Goal: Check status: Check status

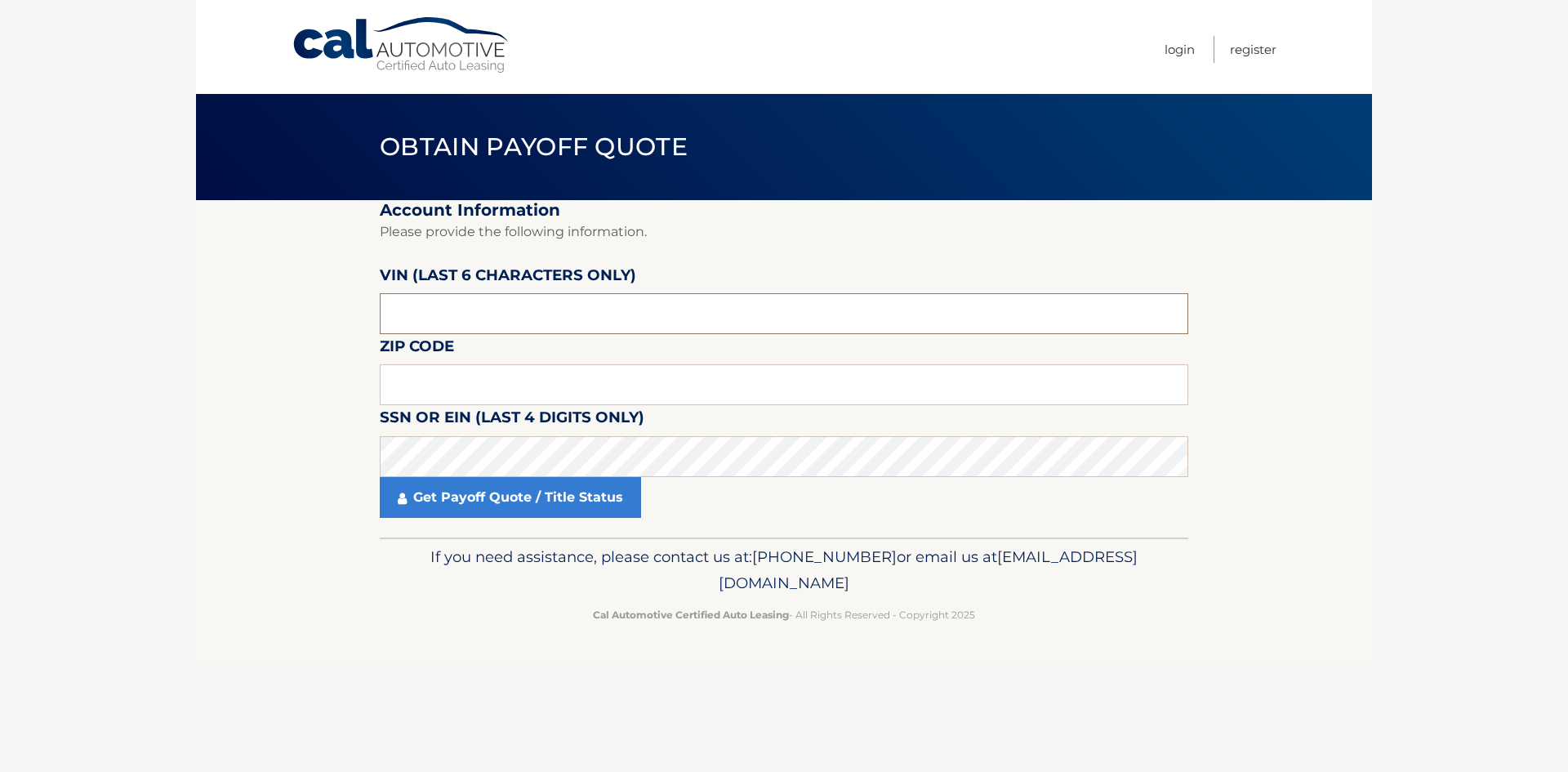
click at [495, 321] on input "text" at bounding box center [784, 314] width 808 height 41
type input "646556"
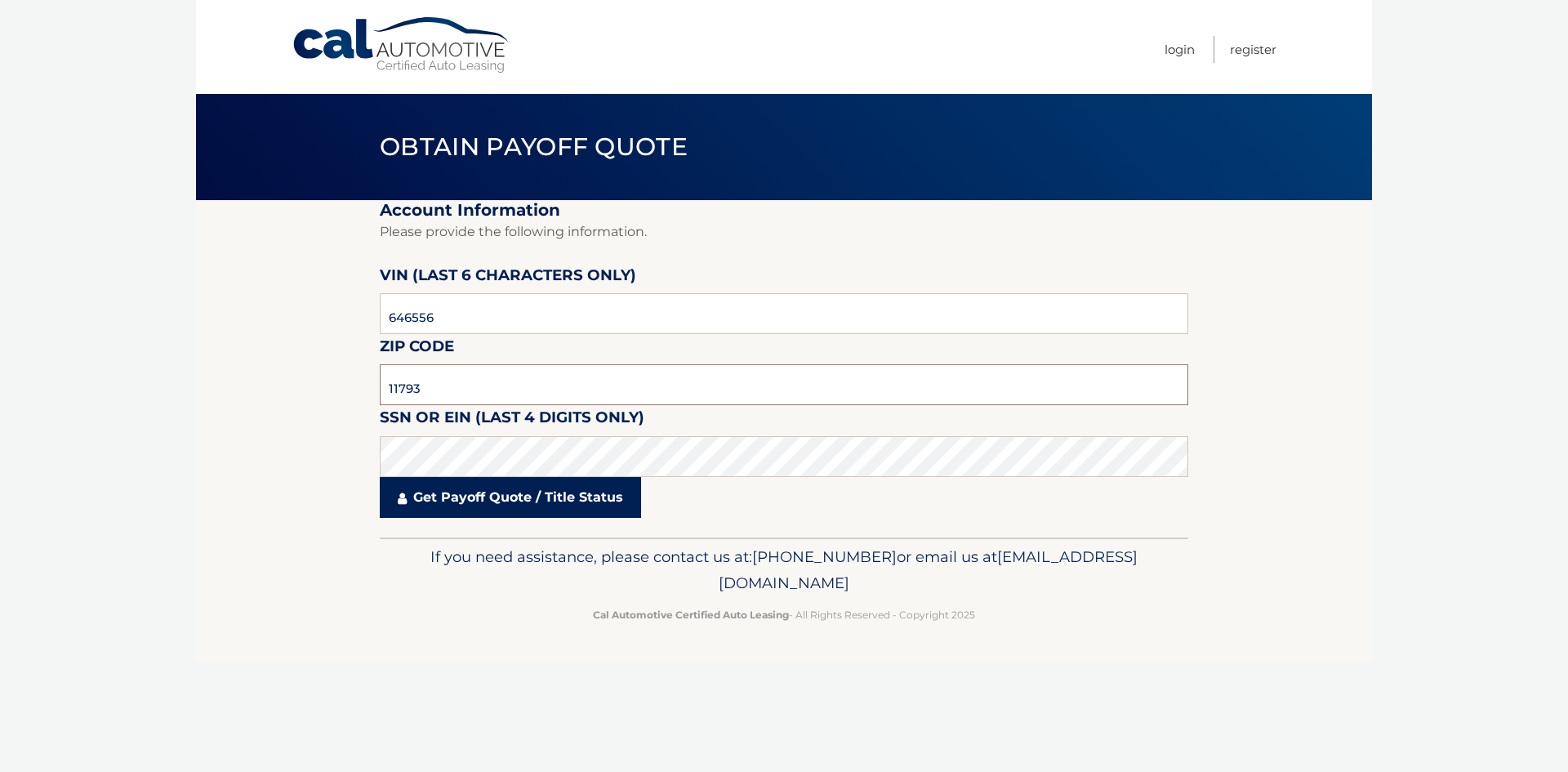
type input "11793"
click at [511, 500] on link "Get Payoff Quote / Title Status" at bounding box center [510, 498] width 262 height 41
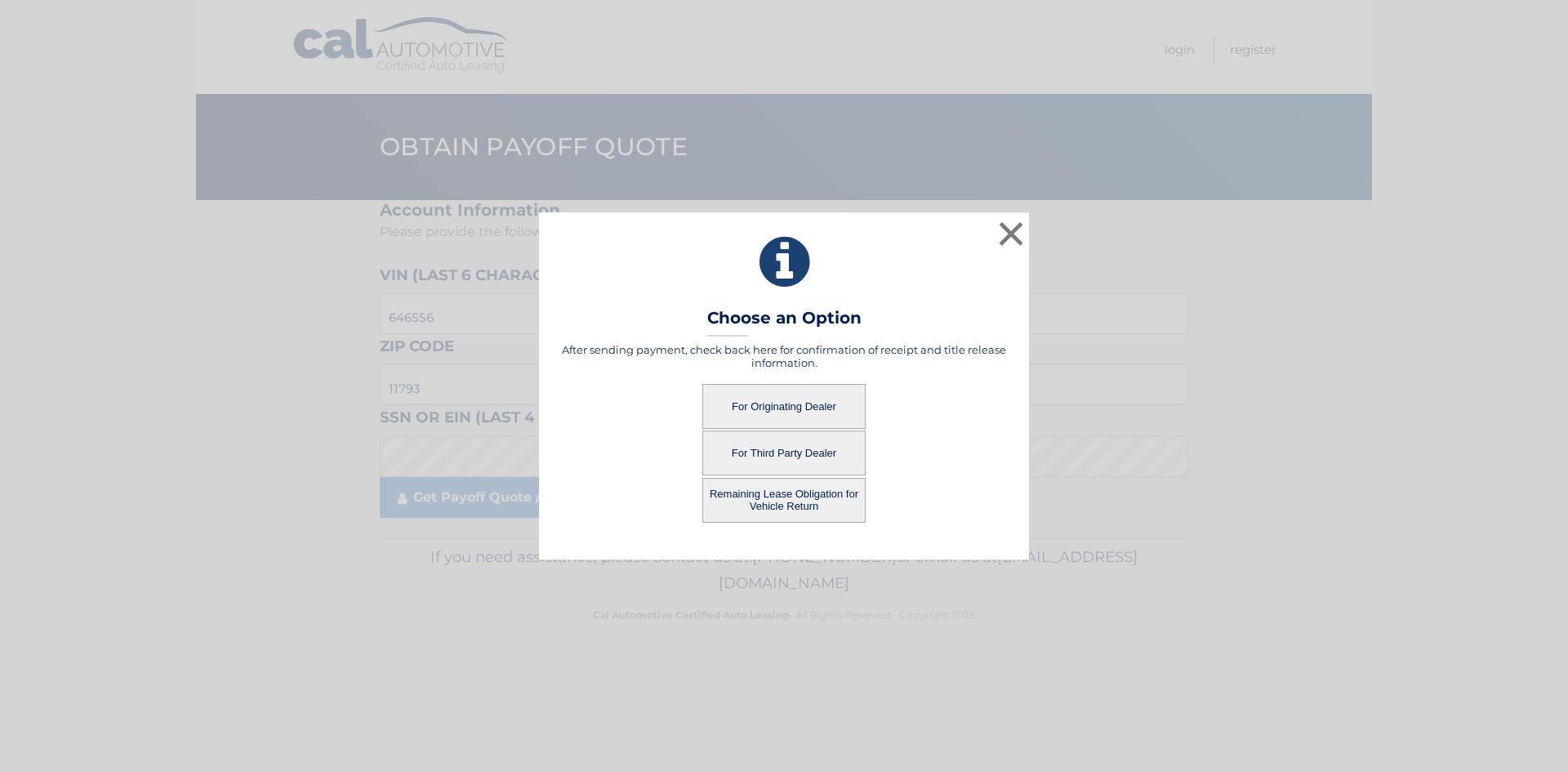
click at [774, 406] on button "For Originating Dealer" at bounding box center [784, 406] width 163 height 45
click at [776, 397] on button "For Originating Dealer" at bounding box center [784, 406] width 163 height 45
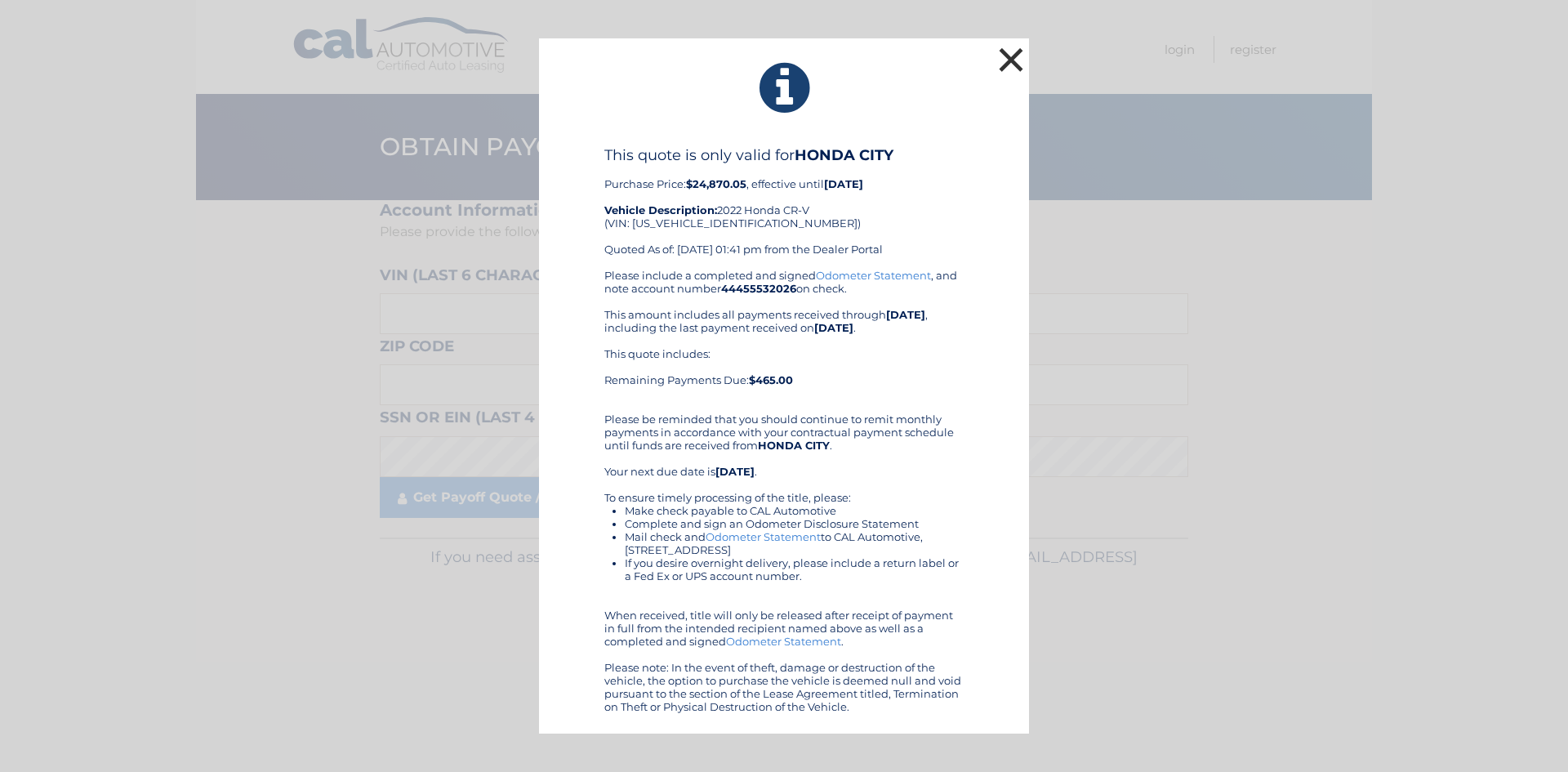
click at [1009, 68] on button "×" at bounding box center [1011, 59] width 33 height 33
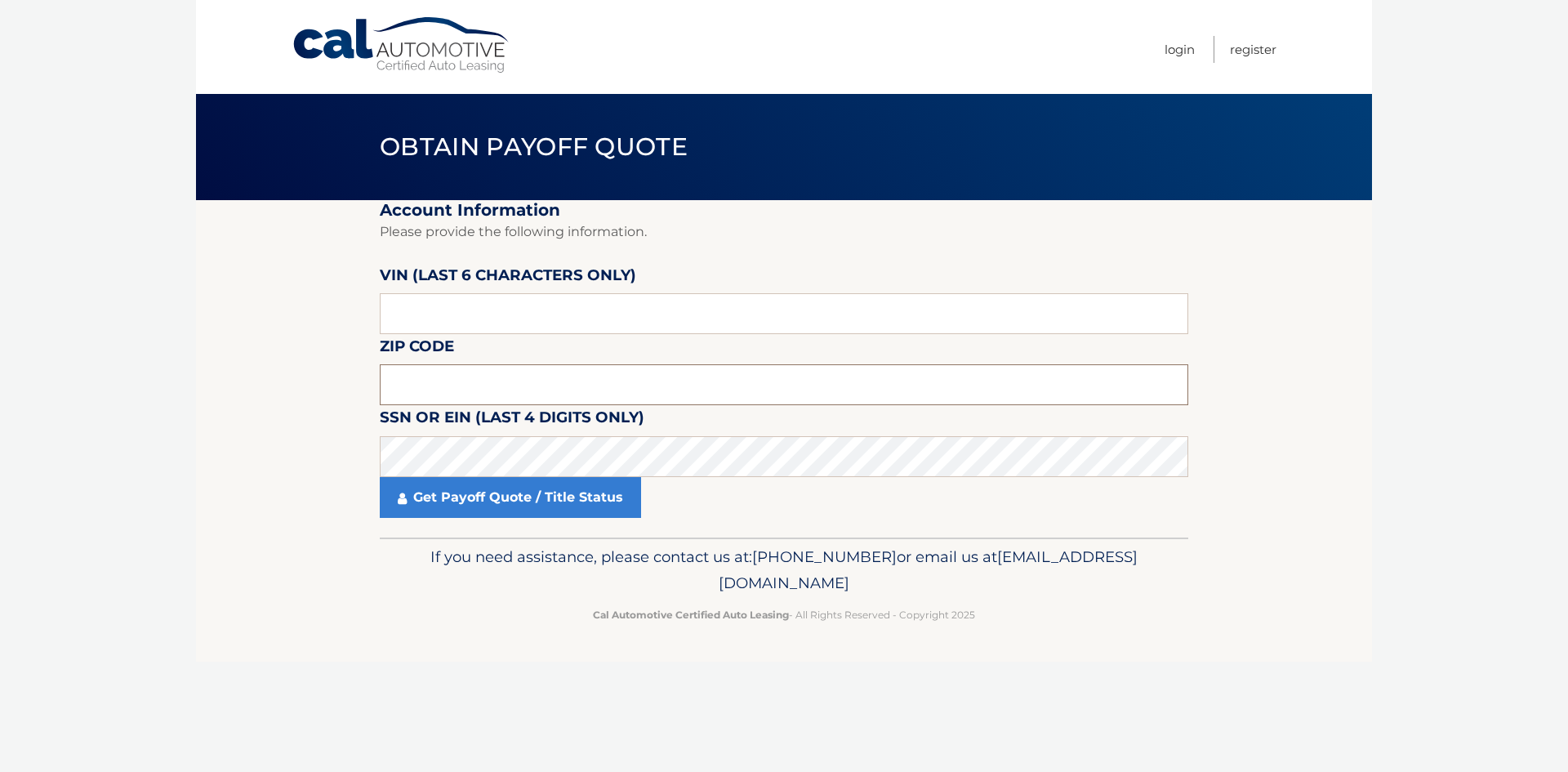
drag, startPoint x: 458, startPoint y: 385, endPoint x: 487, endPoint y: 382, distance: 29.2
click at [461, 385] on input "text" at bounding box center [784, 385] width 808 height 41
type input "11793"
type input "646556"
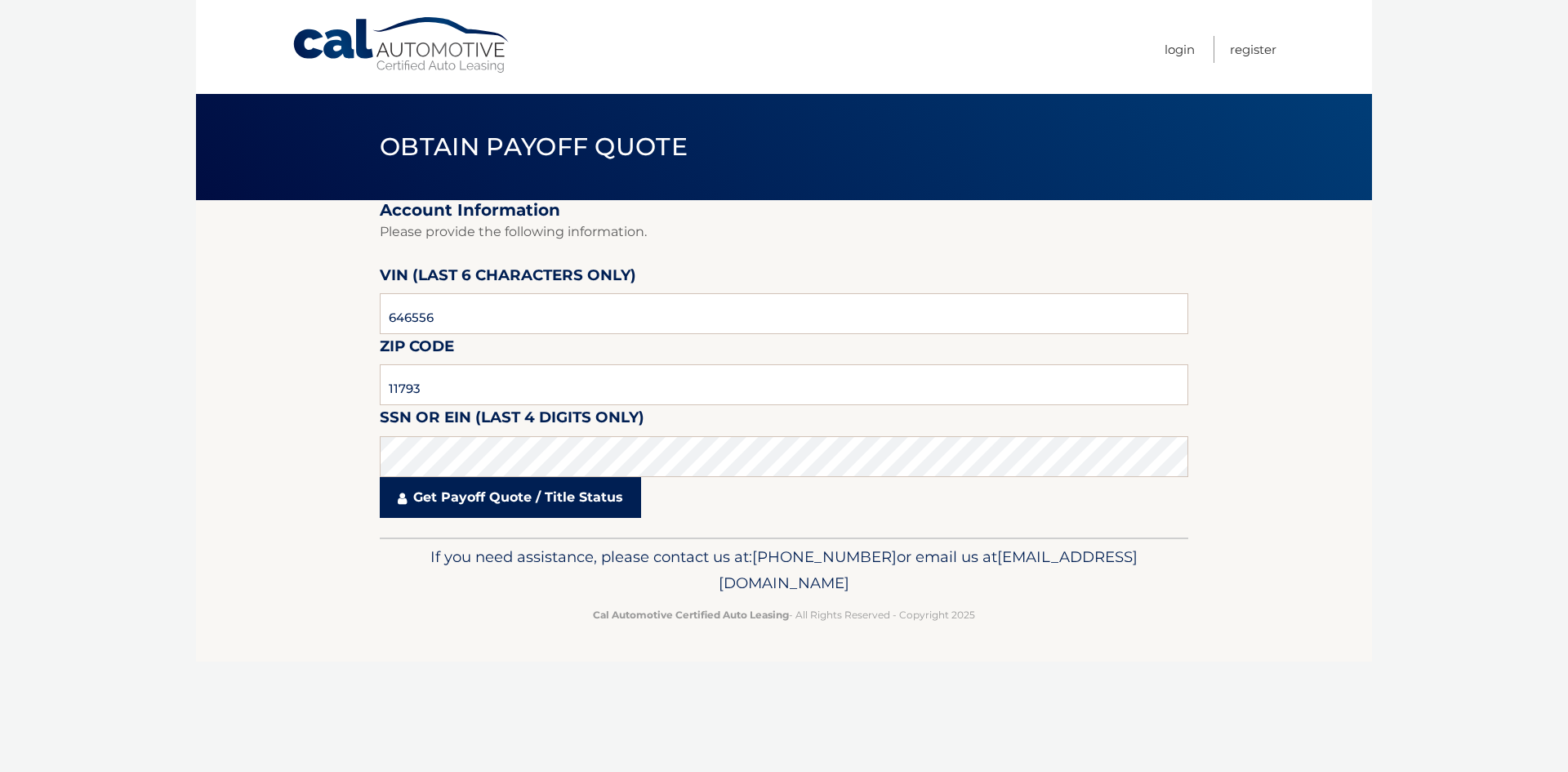
click at [483, 497] on link "Get Payoff Quote / Title Status" at bounding box center [510, 498] width 262 height 41
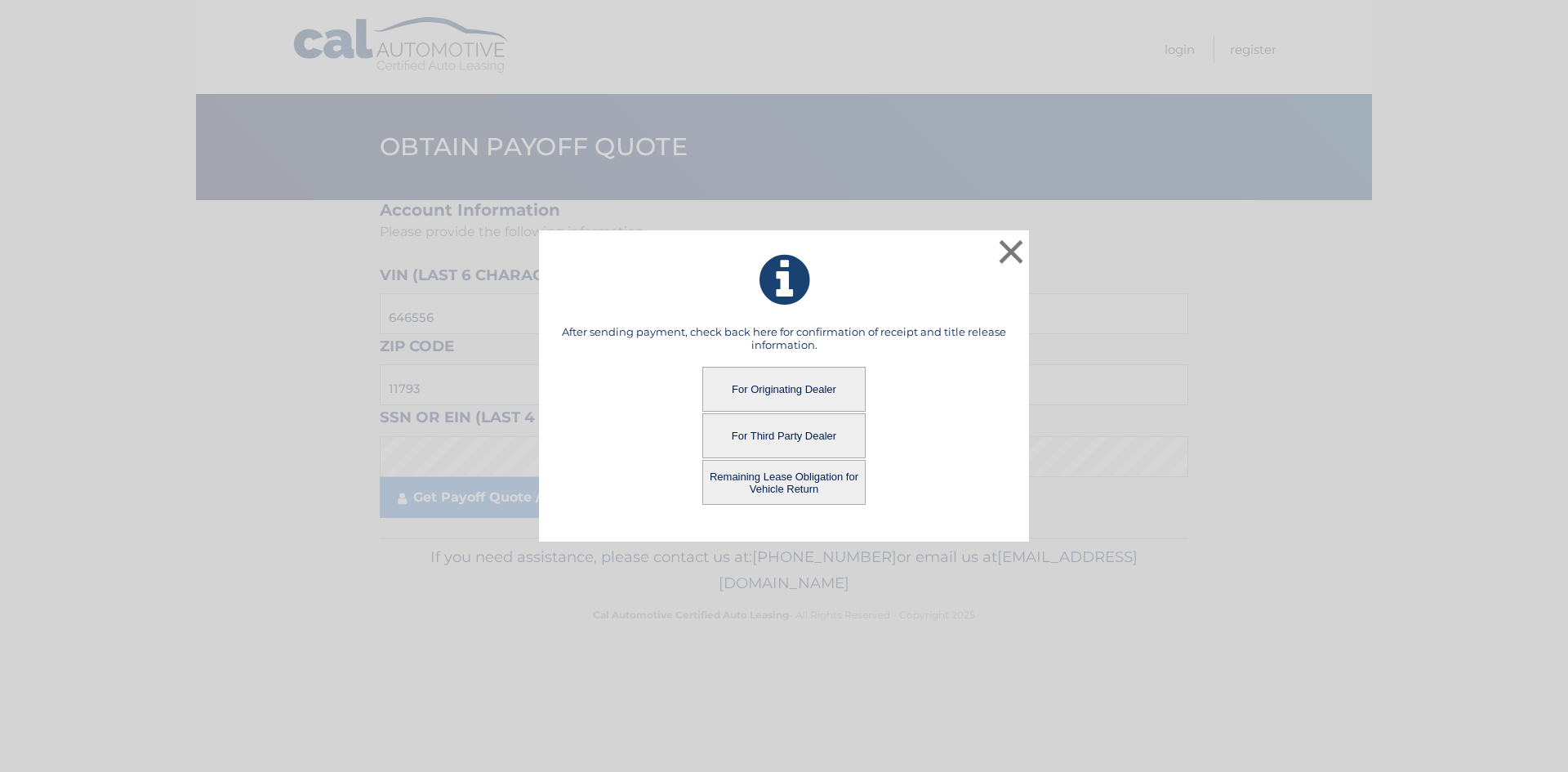
click at [791, 430] on button "For Third Party Dealer" at bounding box center [784, 436] width 163 height 45
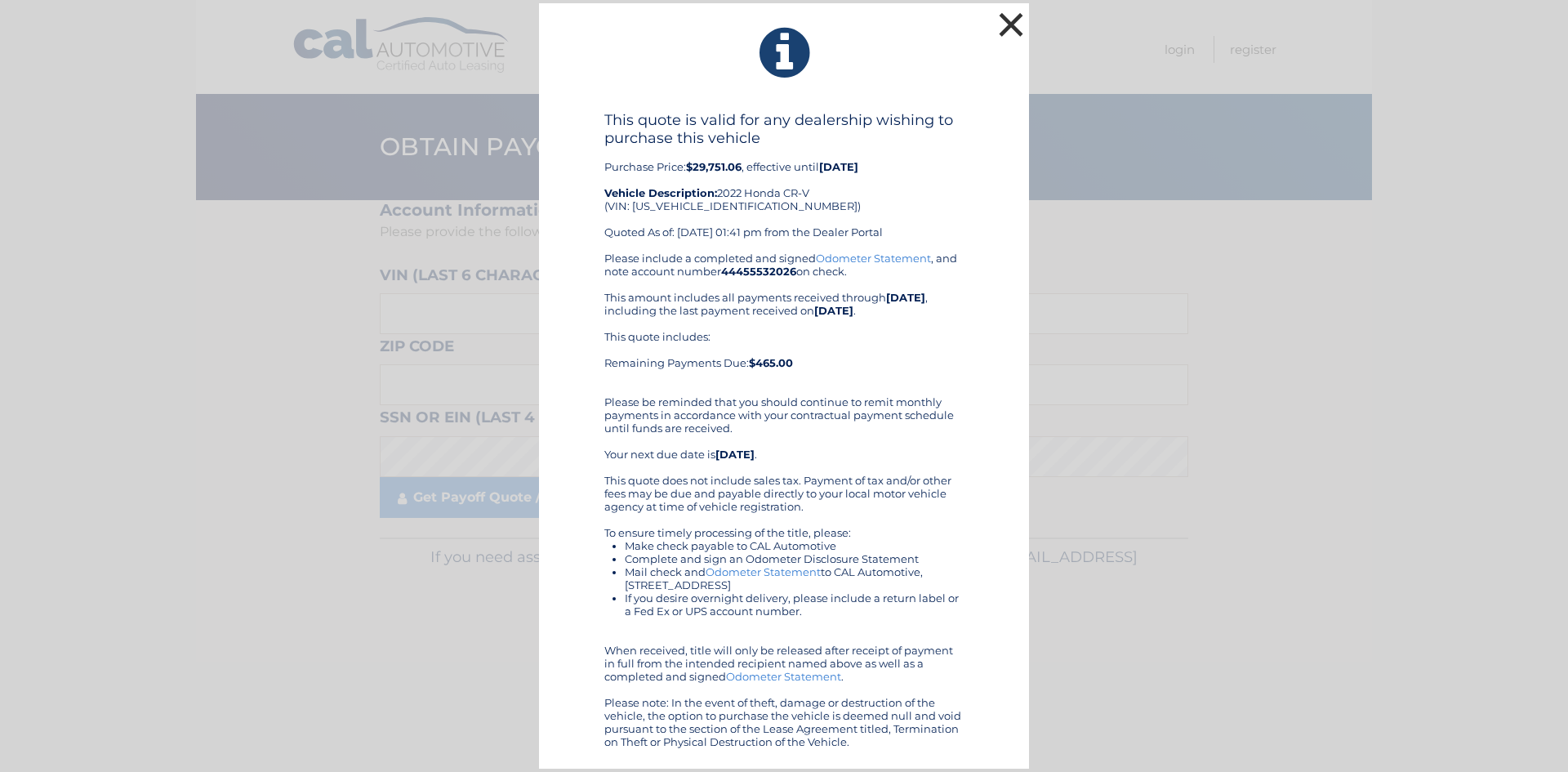
click at [1008, 23] on button "×" at bounding box center [1011, 24] width 33 height 33
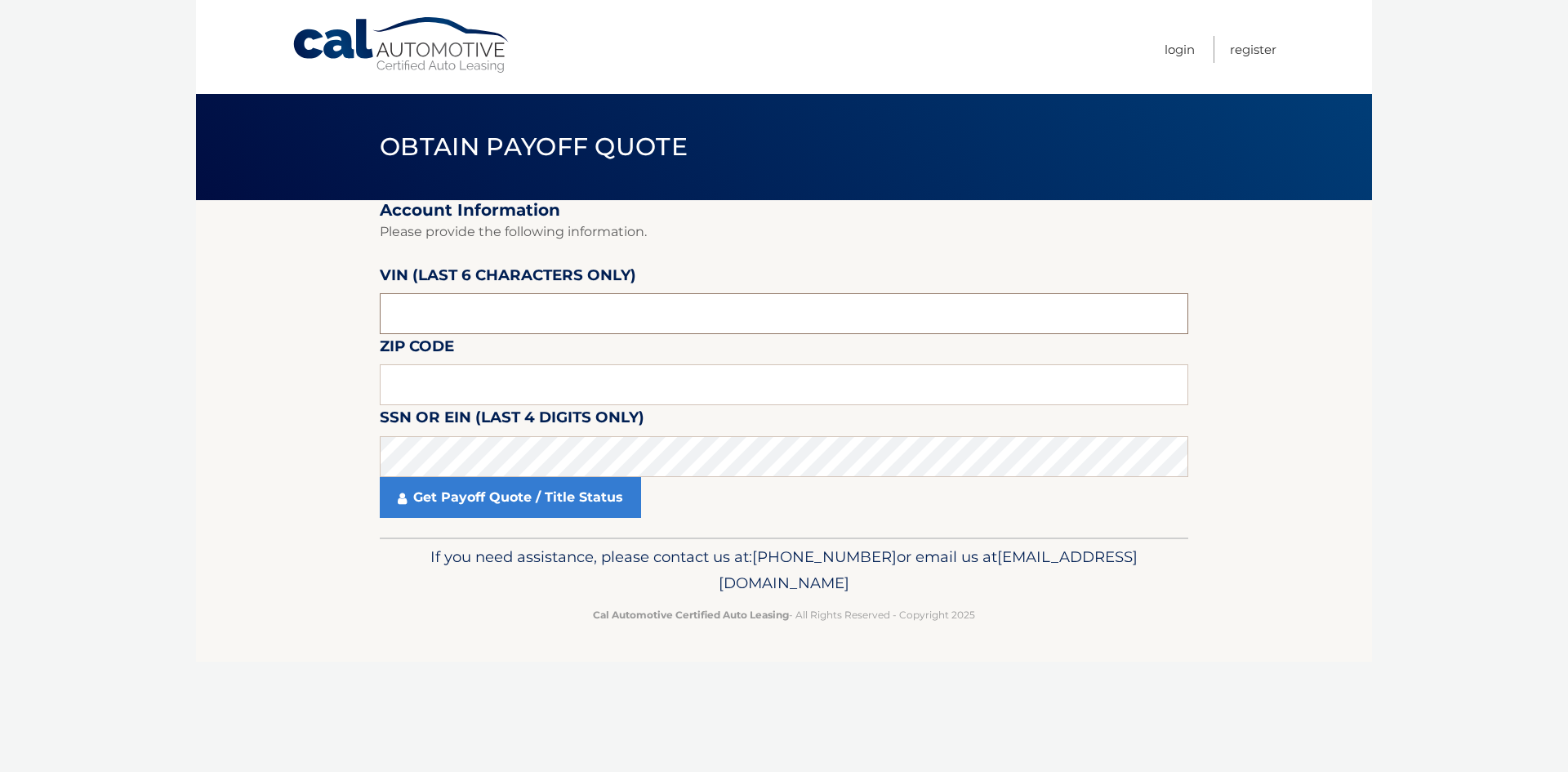
click at [454, 319] on input "text" at bounding box center [784, 314] width 808 height 41
type input "646556"
type input "11793"
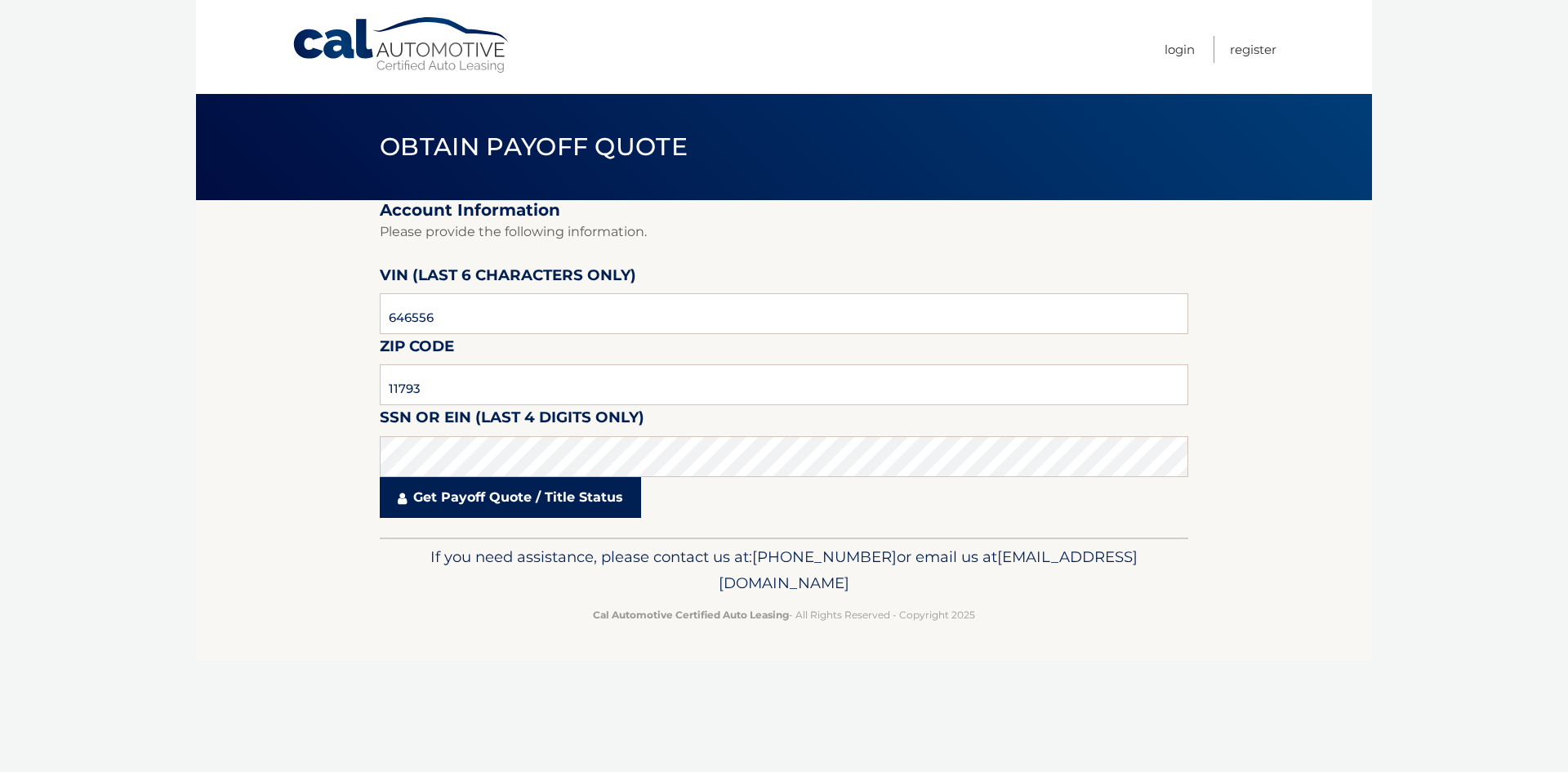
click at [494, 491] on link "Get Payoff Quote / Title Status" at bounding box center [510, 498] width 262 height 41
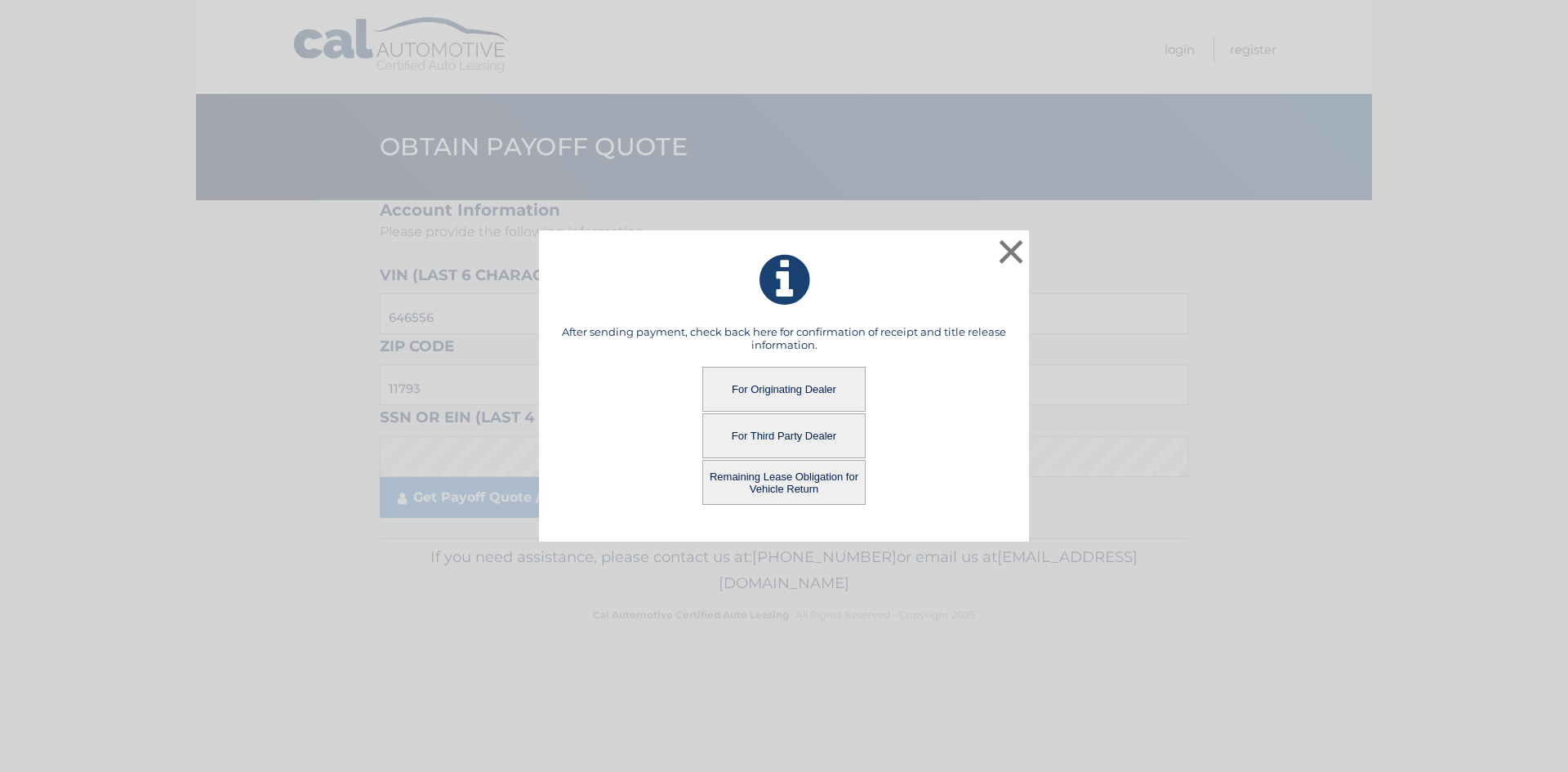
click at [797, 493] on button "Remaining Lease Obligation for Vehicle Return" at bounding box center [784, 482] width 163 height 45
click at [774, 474] on button "Remaining Lease Obligation for Vehicle Return" at bounding box center [784, 482] width 163 height 45
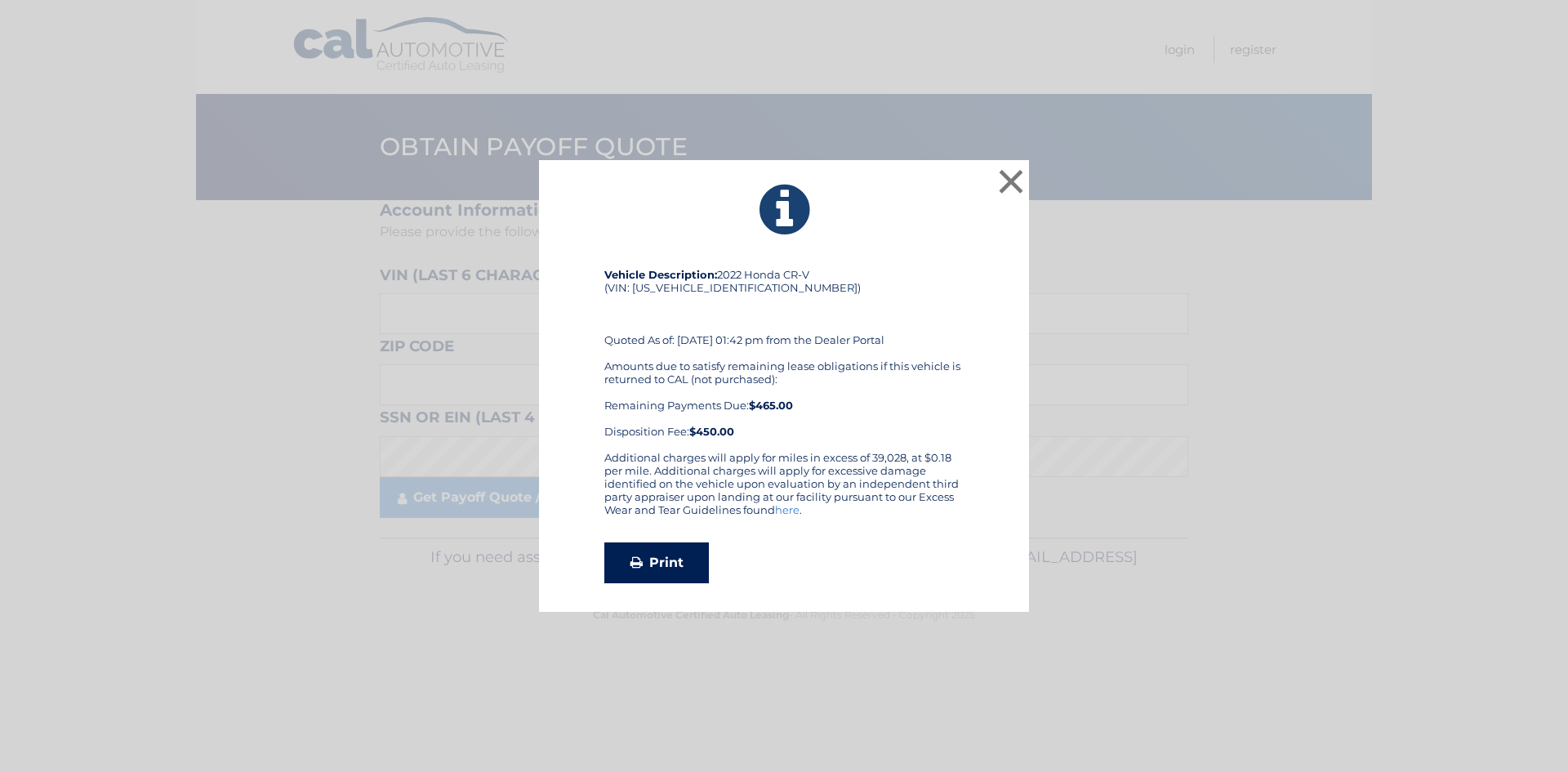
click at [643, 555] on link "Print" at bounding box center [656, 563] width 104 height 41
